Goal: Find specific page/section: Find specific page/section

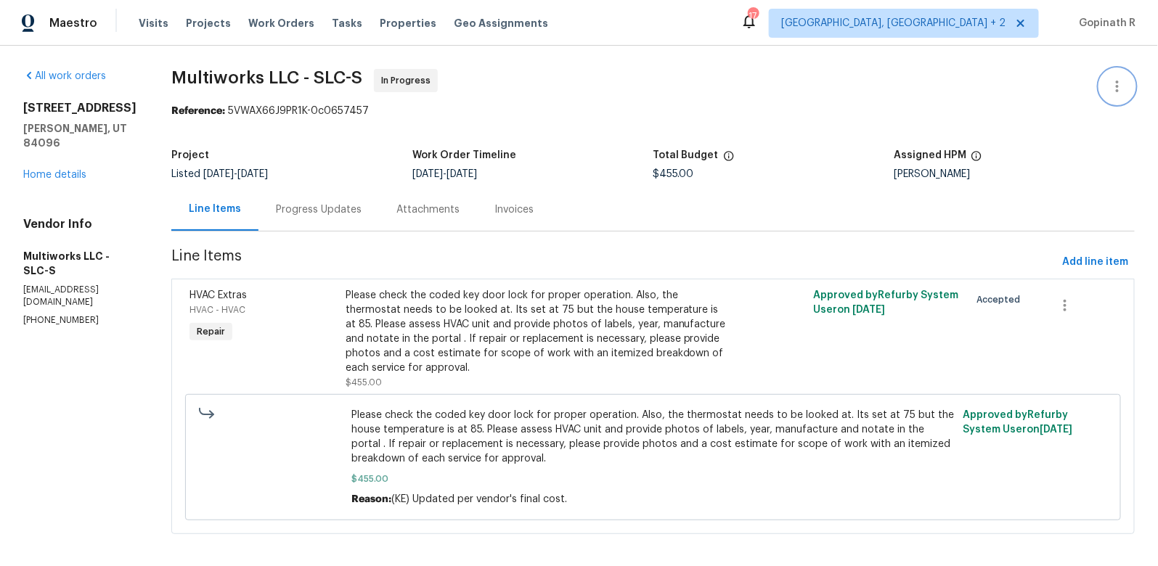
click at [1118, 81] on icon "button" at bounding box center [1117, 87] width 3 height 12
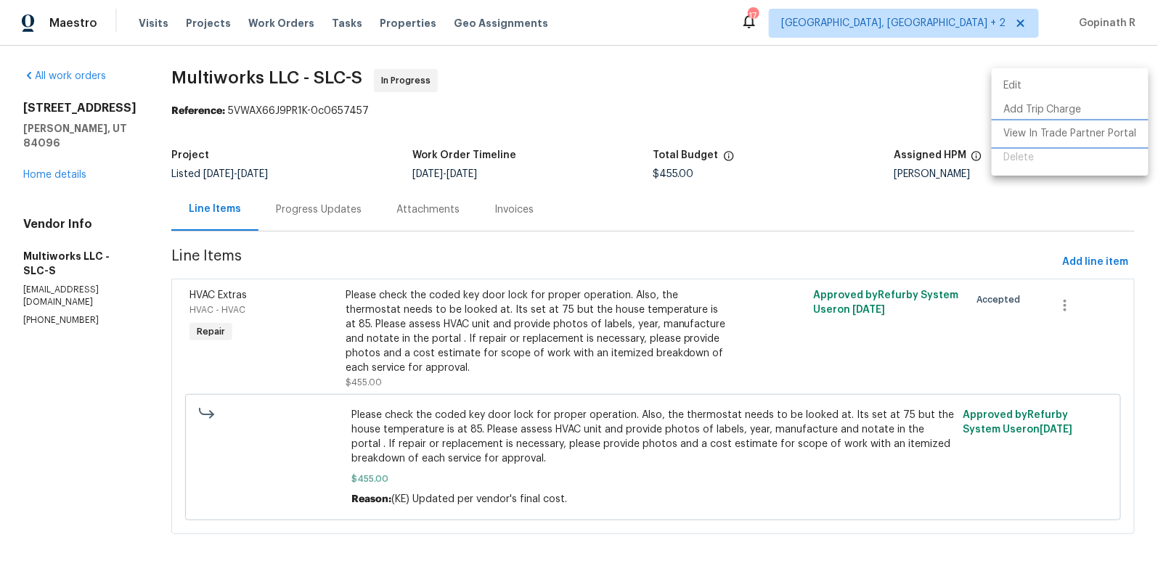
click at [1051, 138] on li "View In Trade Partner Portal" at bounding box center [1069, 134] width 157 height 24
click at [1044, 136] on li "View In Trade Partner Portal" at bounding box center [1069, 134] width 157 height 24
